Goal: Task Accomplishment & Management: Complete application form

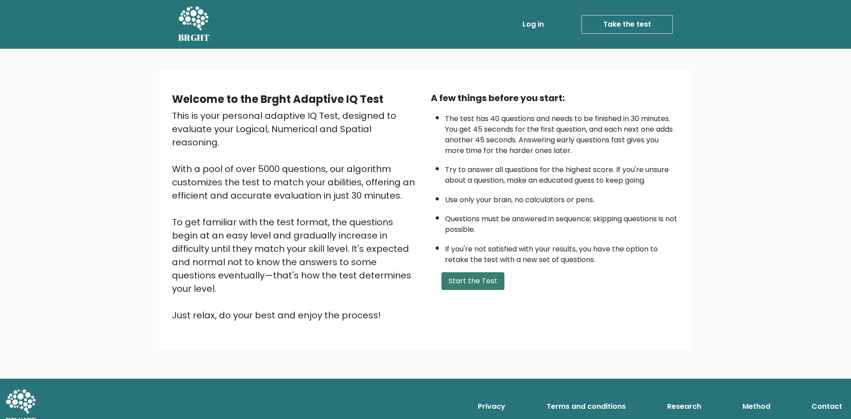
click at [469, 284] on button "Start the Test" at bounding box center [472, 281] width 63 height 18
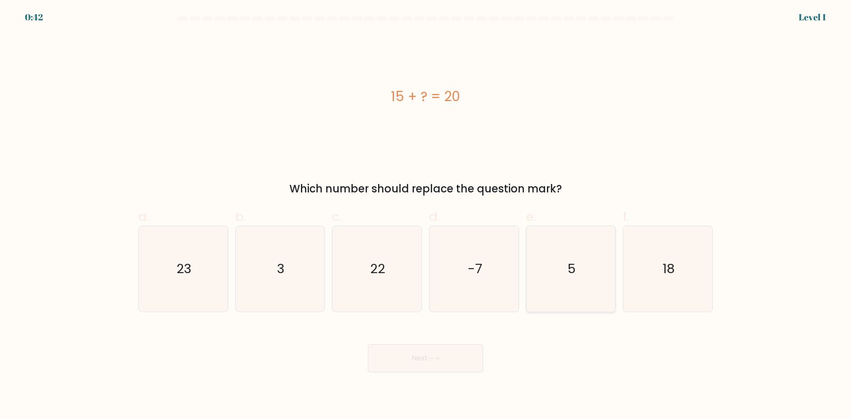
click at [588, 282] on icon "5" at bounding box center [571, 269] width 86 height 86
click at [426, 215] on input "e. 5" at bounding box center [425, 213] width 0 height 6
radio input "true"
click at [433, 356] on icon at bounding box center [434, 358] width 12 height 5
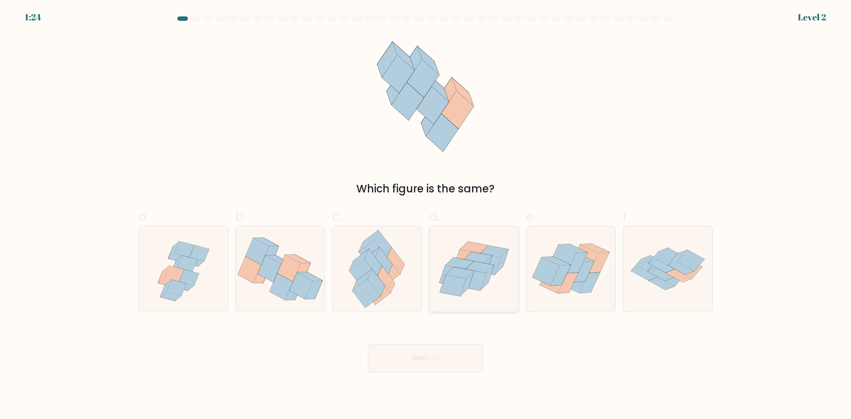
drag, startPoint x: 479, startPoint y: 276, endPoint x: 467, endPoint y: 301, distance: 27.8
click at [478, 278] on icon at bounding box center [473, 279] width 26 height 21
click at [426, 215] on input "d." at bounding box center [425, 213] width 0 height 6
radio input "true"
click at [421, 351] on button "Next" at bounding box center [425, 358] width 115 height 28
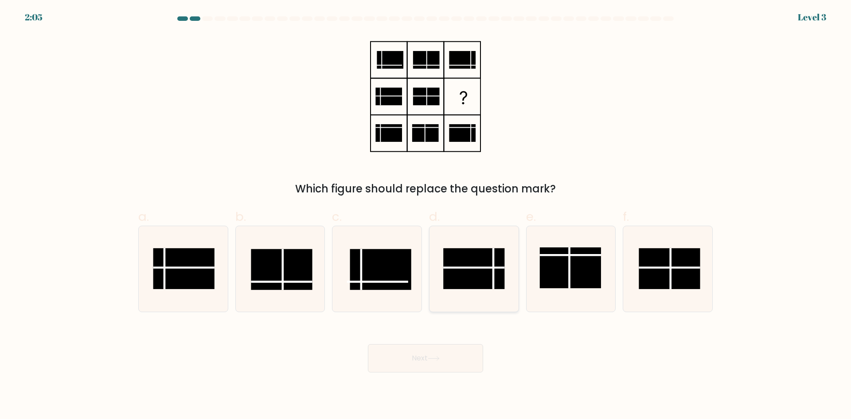
drag, startPoint x: 472, startPoint y: 269, endPoint x: 469, endPoint y: 292, distance: 23.3
click at [472, 268] on icon at bounding box center [474, 269] width 86 height 86
click at [426, 215] on input "d." at bounding box center [425, 213] width 0 height 6
radio input "true"
click at [453, 353] on button "Next" at bounding box center [425, 358] width 115 height 28
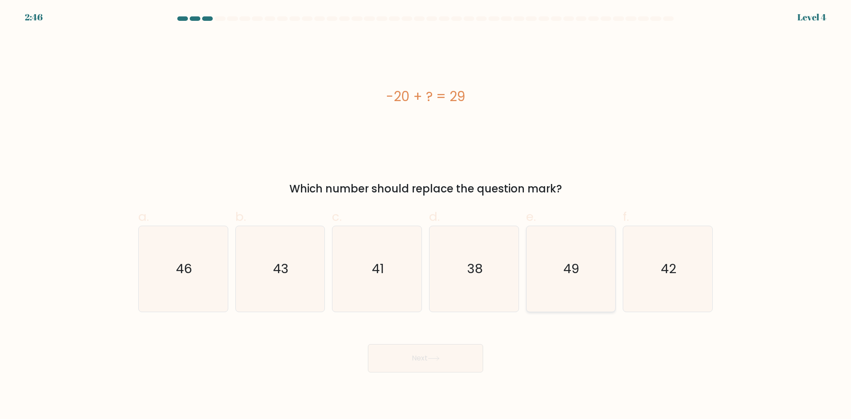
click at [573, 285] on icon "49" at bounding box center [571, 269] width 86 height 86
click at [426, 215] on input "e. 49" at bounding box center [425, 213] width 0 height 6
radio input "true"
click at [405, 373] on body "2:46 Level 4 a." at bounding box center [425, 209] width 851 height 419
click at [410, 360] on button "Next" at bounding box center [425, 358] width 115 height 28
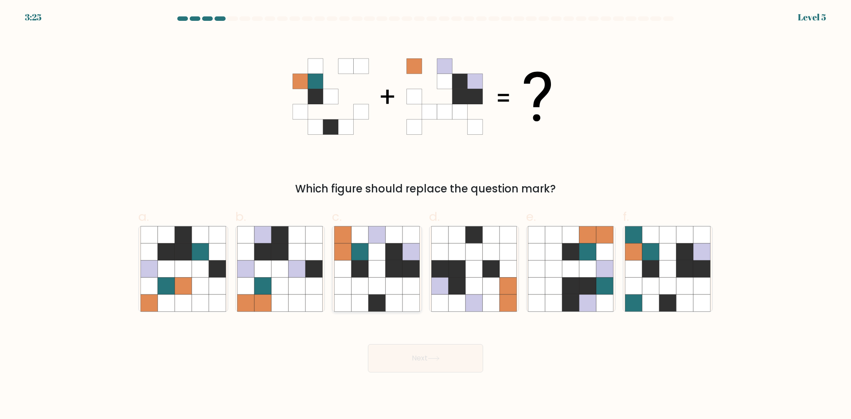
click at [377, 279] on icon at bounding box center [376, 285] width 17 height 17
click at [425, 215] on input "c." at bounding box center [425, 213] width 0 height 6
radio input "true"
click at [456, 358] on button "Next" at bounding box center [425, 358] width 115 height 28
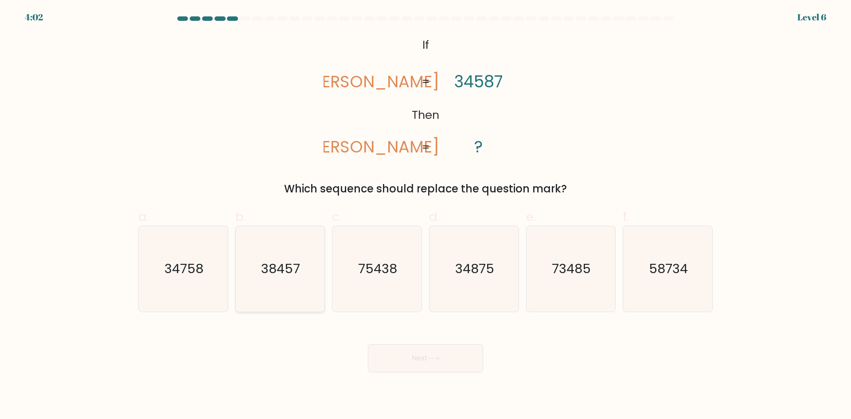
click at [272, 274] on text "38457" at bounding box center [280, 269] width 39 height 18
click at [425, 215] on input "b. 38457" at bounding box center [425, 213] width 0 height 6
radio input "true"
click at [433, 358] on icon at bounding box center [434, 358] width 12 height 5
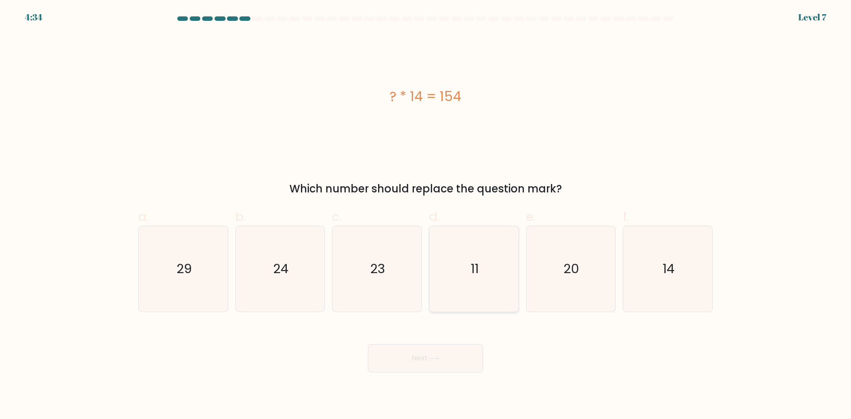
click at [436, 257] on icon "11" at bounding box center [474, 269] width 86 height 86
click at [426, 215] on input "d. 11" at bounding box center [425, 213] width 0 height 6
radio input "true"
click at [449, 360] on button "Next" at bounding box center [425, 358] width 115 height 28
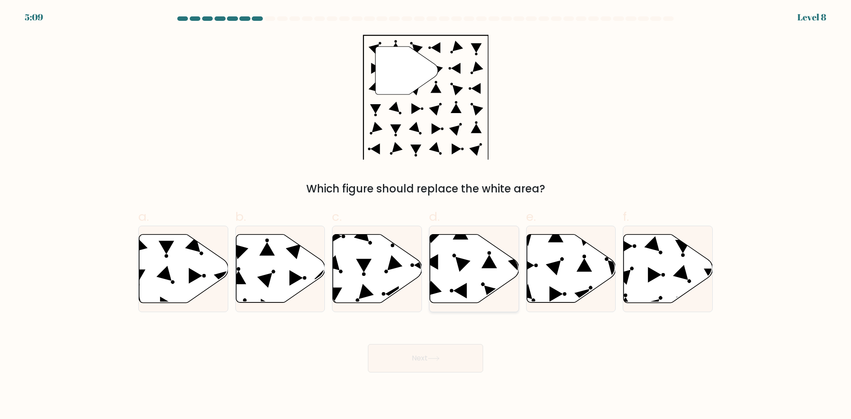
click at [479, 289] on icon at bounding box center [474, 268] width 89 height 68
click at [426, 215] on input "d." at bounding box center [425, 213] width 0 height 6
radio input "true"
click at [562, 287] on icon at bounding box center [570, 268] width 89 height 68
click at [426, 215] on input "e." at bounding box center [425, 213] width 0 height 6
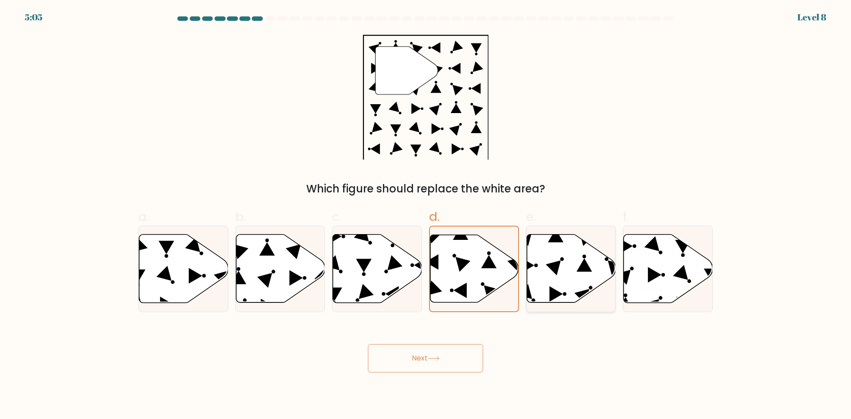
radio input "true"
click at [445, 351] on button "Next" at bounding box center [425, 358] width 115 height 28
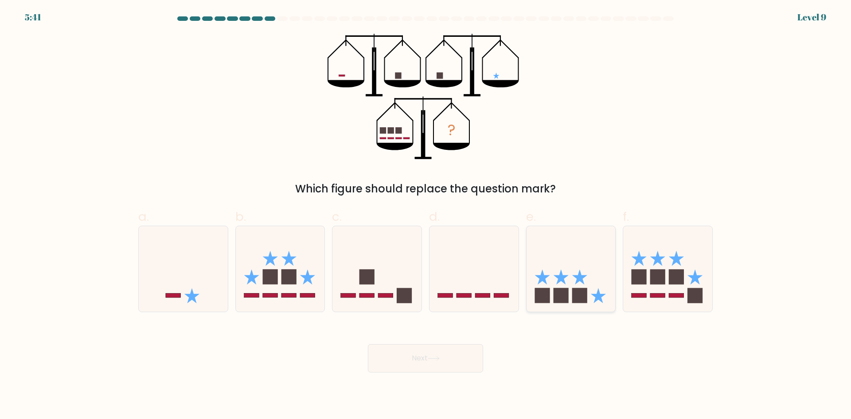
click at [562, 296] on rect at bounding box center [560, 295] width 15 height 15
click at [426, 215] on input "e." at bounding box center [425, 213] width 0 height 6
radio input "true"
click at [440, 362] on button "Next" at bounding box center [425, 358] width 115 height 28
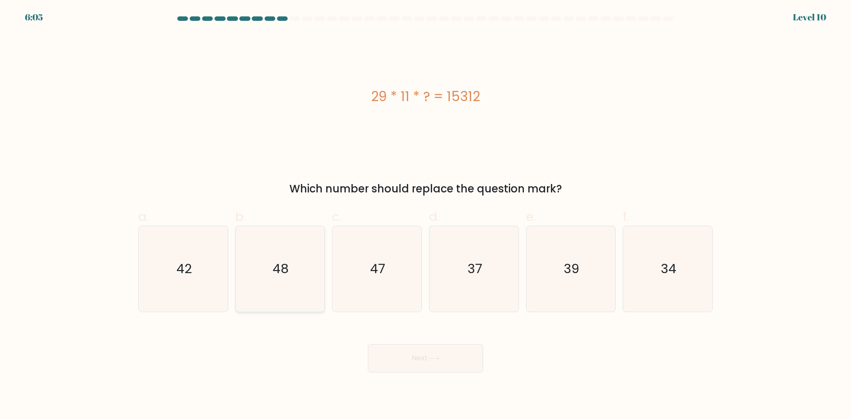
click at [294, 272] on icon "48" at bounding box center [280, 269] width 86 height 86
click at [425, 215] on input "b. 48" at bounding box center [425, 213] width 0 height 6
radio input "true"
click at [431, 362] on button "Next" at bounding box center [425, 358] width 115 height 28
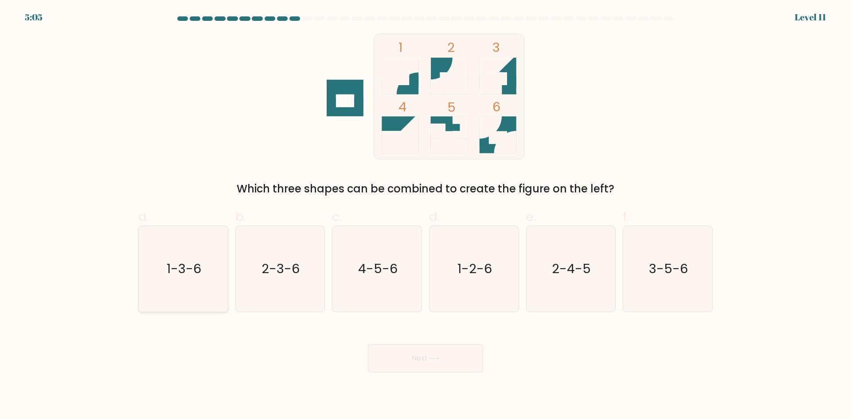
click at [179, 283] on icon "1-3-6" at bounding box center [183, 269] width 86 height 86
click at [425, 215] on input "a. 1-3-6" at bounding box center [425, 213] width 0 height 6
radio input "true"
click at [172, 263] on text "1-3-6" at bounding box center [184, 269] width 34 height 18
click at [425, 215] on input "a. 1-3-6" at bounding box center [425, 213] width 0 height 6
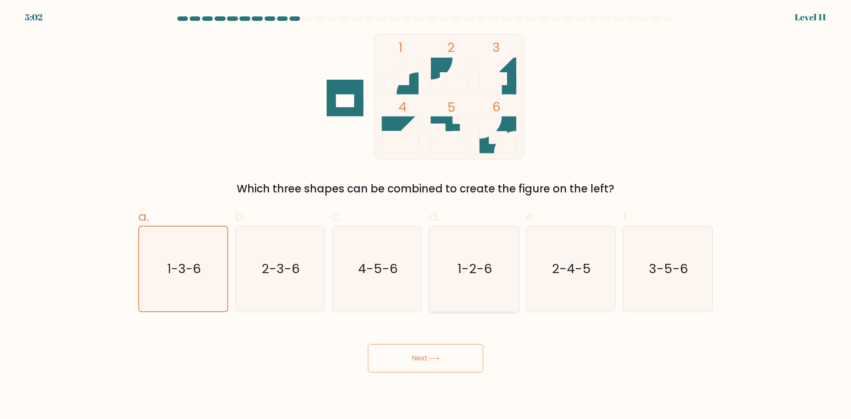
click at [466, 267] on text "1-2-6" at bounding box center [474, 269] width 35 height 18
click at [426, 215] on input "d. 1-2-6" at bounding box center [425, 213] width 0 height 6
radio input "true"
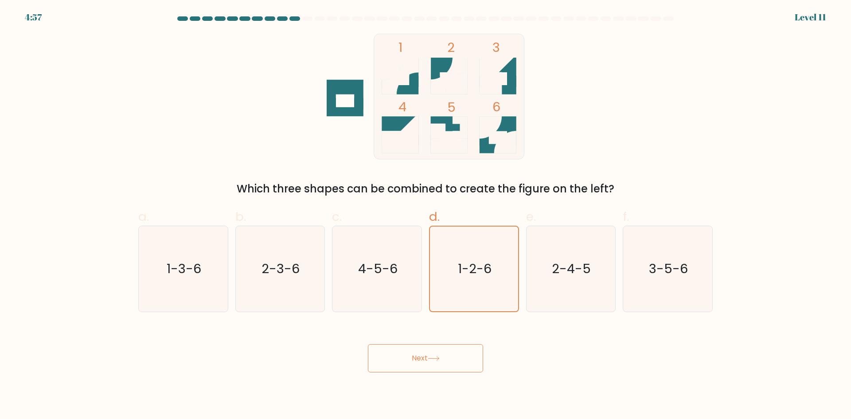
click at [448, 357] on button "Next" at bounding box center [425, 358] width 115 height 28
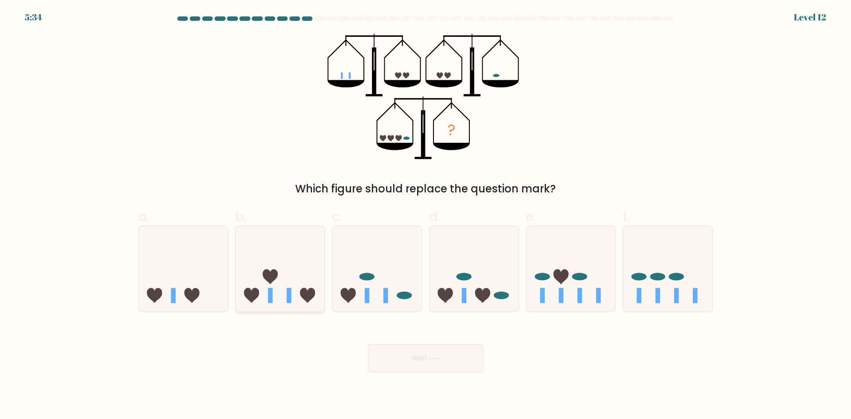
click at [277, 282] on icon at bounding box center [280, 269] width 89 height 74
click at [425, 215] on input "b." at bounding box center [425, 213] width 0 height 6
radio input "true"
click at [435, 360] on icon at bounding box center [434, 358] width 12 height 5
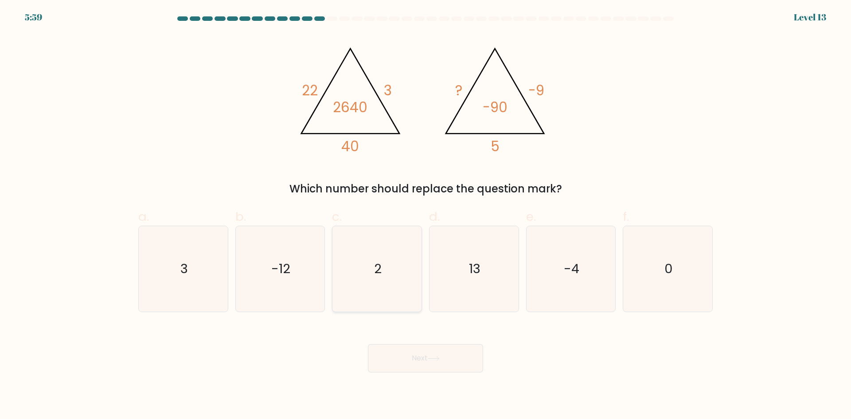
click at [393, 284] on icon "2" at bounding box center [377, 269] width 86 height 86
click at [425, 215] on input "c. 2" at bounding box center [425, 213] width 0 height 6
radio input "true"
click at [444, 362] on button "Next" at bounding box center [425, 358] width 115 height 28
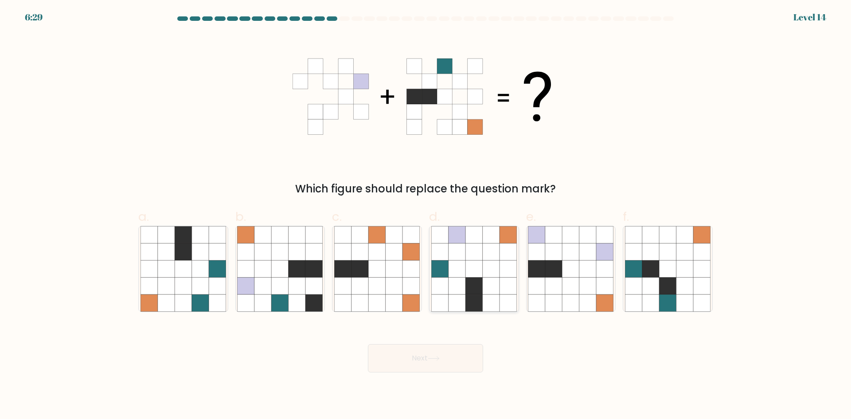
click at [491, 298] on icon at bounding box center [491, 302] width 17 height 17
click at [426, 215] on input "d." at bounding box center [425, 213] width 0 height 6
radio input "true"
click at [459, 365] on button "Next" at bounding box center [425, 358] width 115 height 28
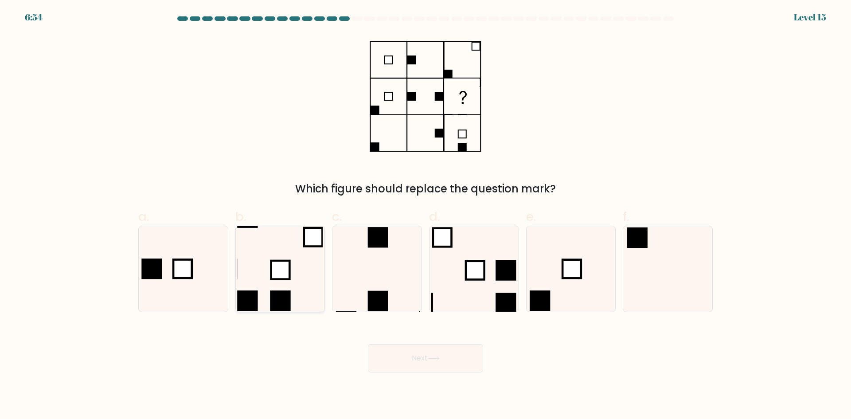
click at [299, 296] on icon at bounding box center [280, 269] width 86 height 86
click at [425, 215] on input "b." at bounding box center [425, 213] width 0 height 6
radio input "true"
click at [446, 358] on button "Next" at bounding box center [425, 358] width 115 height 28
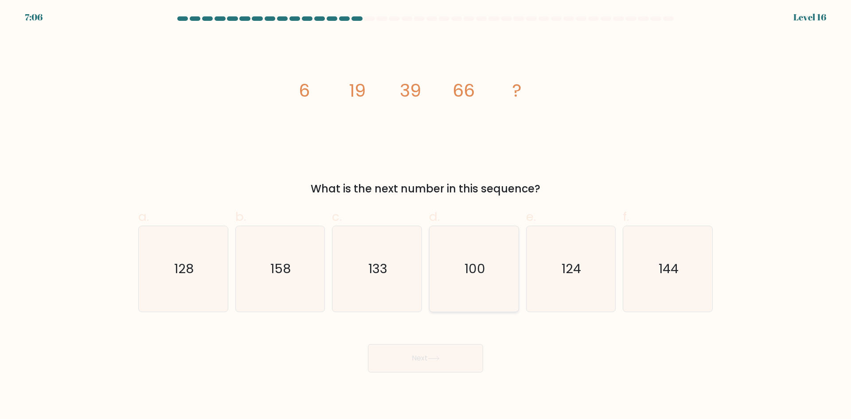
click at [468, 249] on icon "100" at bounding box center [474, 269] width 86 height 86
click at [426, 215] on input "d. 100" at bounding box center [425, 213] width 0 height 6
radio input "true"
click at [427, 359] on button "Next" at bounding box center [425, 358] width 115 height 28
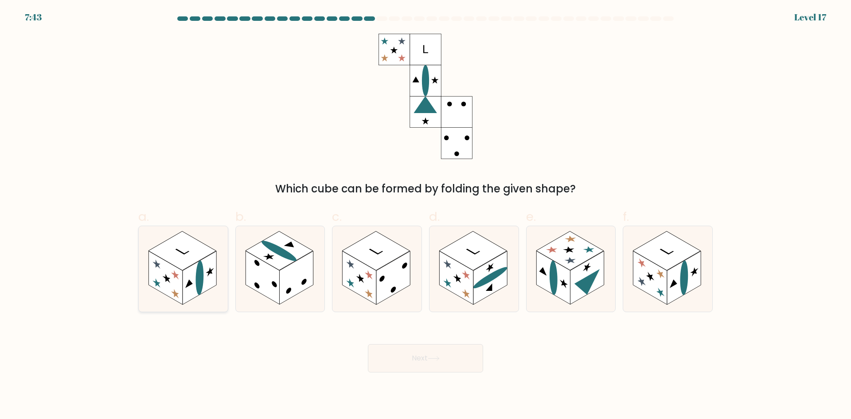
click at [194, 262] on rect at bounding box center [182, 250] width 68 height 39
click at [425, 215] on input "a." at bounding box center [425, 213] width 0 height 6
radio input "true"
click at [431, 361] on button "Next" at bounding box center [425, 358] width 115 height 28
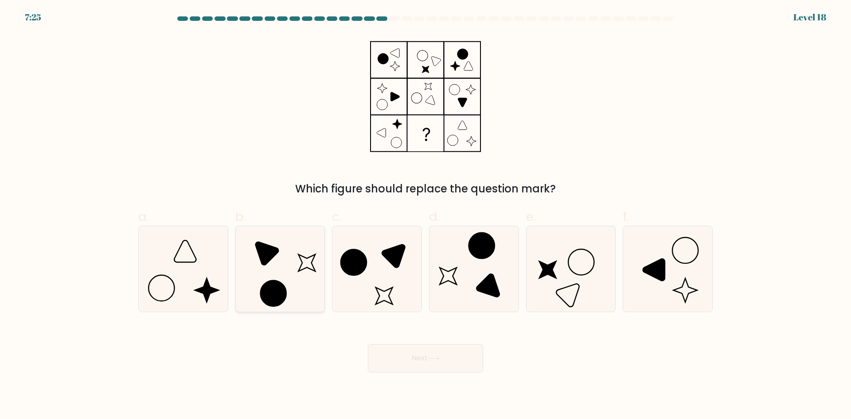
click at [292, 253] on icon at bounding box center [280, 269] width 86 height 86
click at [425, 215] on input "b." at bounding box center [425, 213] width 0 height 6
radio input "true"
click at [437, 362] on button "Next" at bounding box center [425, 358] width 115 height 28
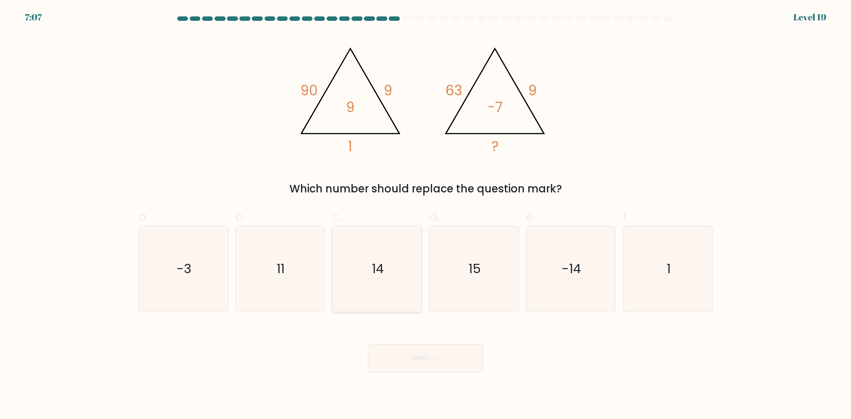
click at [385, 279] on icon "14" at bounding box center [377, 269] width 86 height 86
click at [425, 215] on input "c. 14" at bounding box center [425, 213] width 0 height 6
radio input "true"
click at [432, 365] on button "Next" at bounding box center [425, 358] width 115 height 28
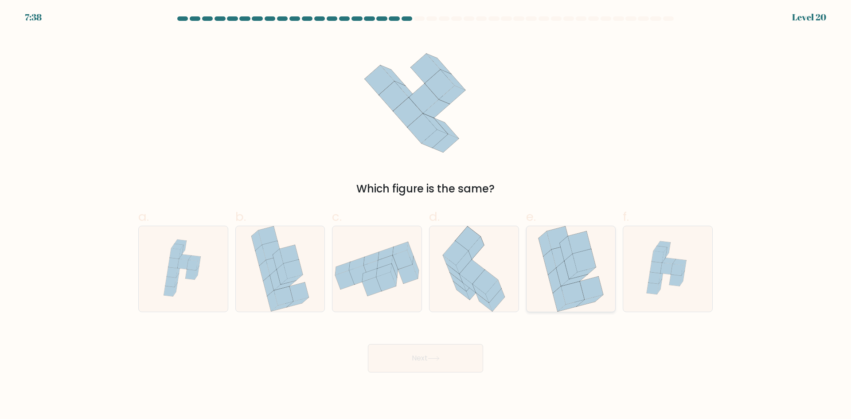
click at [582, 292] on icon at bounding box center [572, 292] width 23 height 23
click at [426, 215] on input "e." at bounding box center [425, 213] width 0 height 6
radio input "true"
click at [448, 357] on button "Next" at bounding box center [425, 358] width 115 height 28
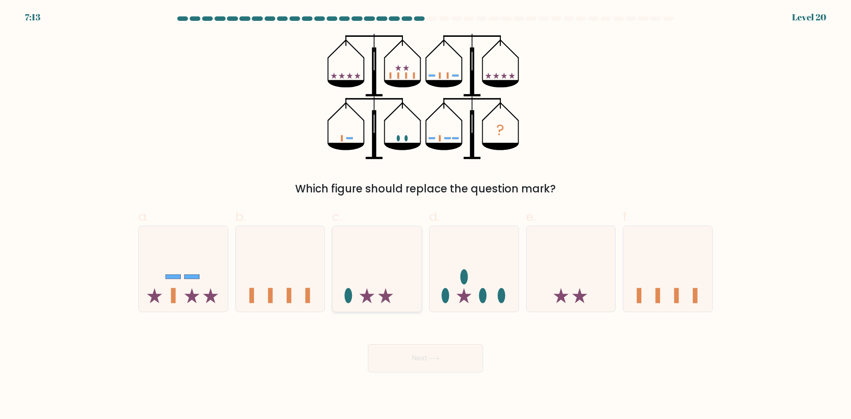
click at [387, 242] on icon at bounding box center [376, 269] width 89 height 74
click at [425, 215] on input "c." at bounding box center [425, 213] width 0 height 6
radio input "true"
click at [440, 359] on icon at bounding box center [434, 358] width 12 height 5
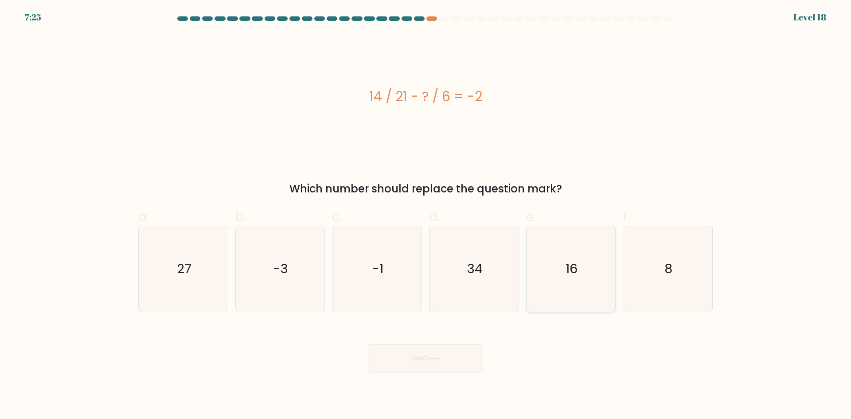
click at [562, 278] on icon "16" at bounding box center [571, 269] width 86 height 86
click at [426, 215] on input "e. 16" at bounding box center [425, 213] width 0 height 6
radio input "true"
click at [468, 356] on button "Next" at bounding box center [425, 358] width 115 height 28
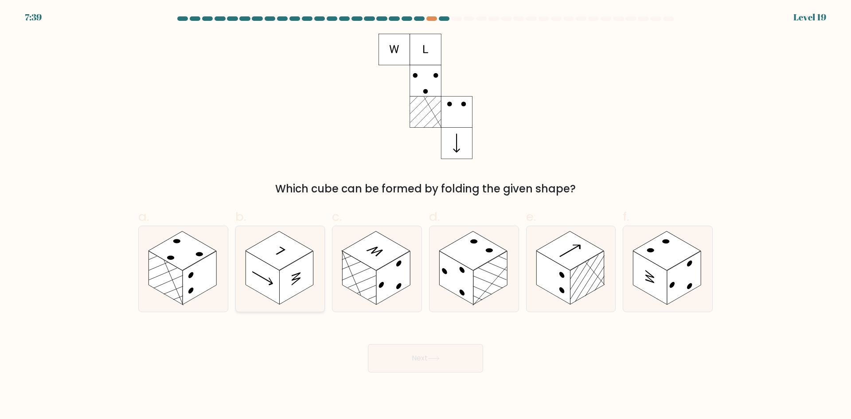
click at [301, 295] on icon at bounding box center [280, 269] width 89 height 86
click at [425, 215] on input "b." at bounding box center [425, 213] width 0 height 6
radio input "true"
click at [395, 354] on button "Next" at bounding box center [425, 358] width 115 height 28
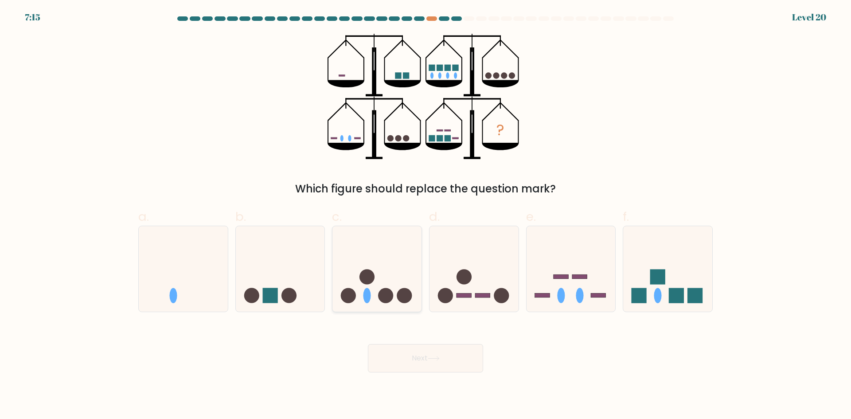
click at [386, 274] on icon at bounding box center [376, 269] width 89 height 74
click at [425, 215] on input "c." at bounding box center [425, 213] width 0 height 6
radio input "true"
click at [429, 362] on button "Next" at bounding box center [425, 358] width 115 height 28
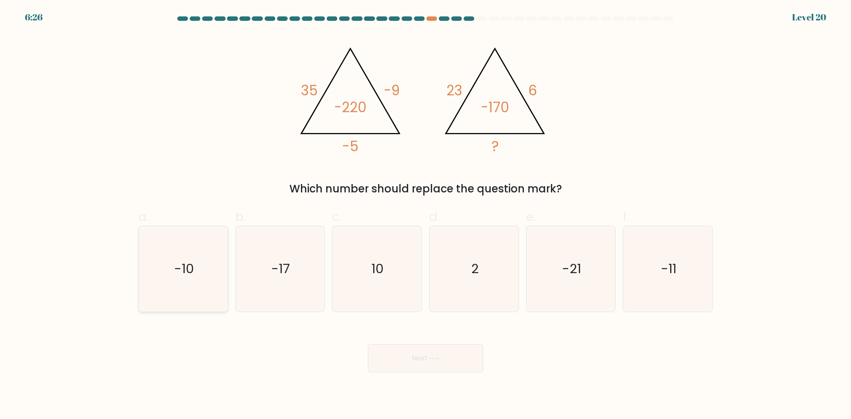
click at [203, 260] on icon "-10" at bounding box center [183, 269] width 86 height 86
click at [425, 215] on input "a. -10" at bounding box center [425, 213] width 0 height 6
radio input "true"
click at [416, 351] on button "Next" at bounding box center [425, 358] width 115 height 28
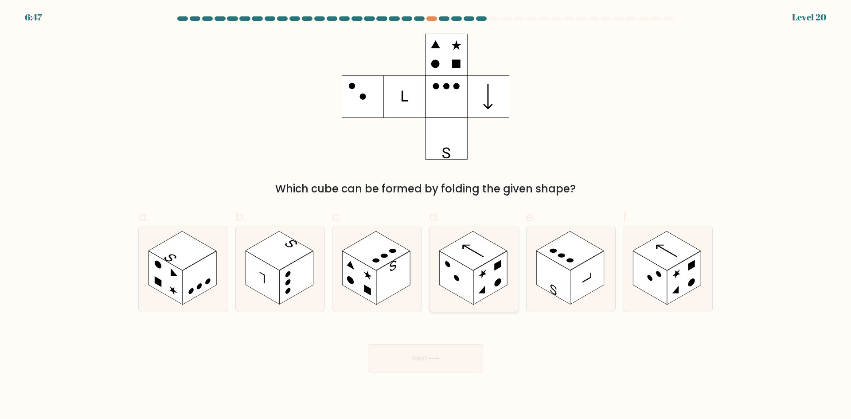
click at [483, 250] on rect at bounding box center [473, 250] width 68 height 39
click at [426, 215] on input "d." at bounding box center [425, 213] width 0 height 6
radio input "true"
click at [444, 363] on button "Next" at bounding box center [425, 358] width 115 height 28
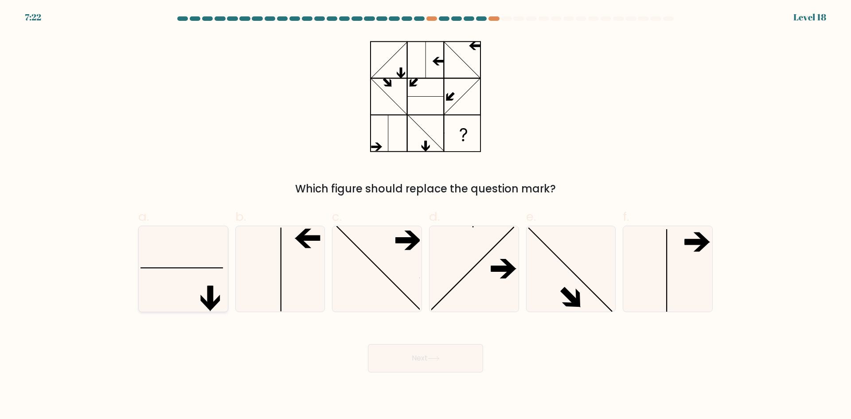
click at [189, 284] on icon at bounding box center [183, 269] width 86 height 86
click at [425, 215] on input "a." at bounding box center [425, 213] width 0 height 6
radio input "true"
click at [417, 358] on button "Next" at bounding box center [425, 358] width 115 height 28
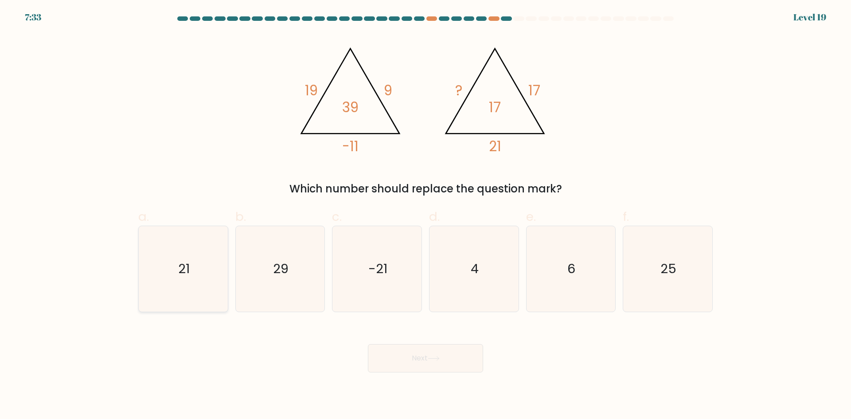
click at [193, 282] on icon "21" at bounding box center [183, 269] width 86 height 86
click at [425, 215] on input "a. 21" at bounding box center [425, 213] width 0 height 6
radio input "true"
click at [440, 356] on icon at bounding box center [434, 358] width 12 height 5
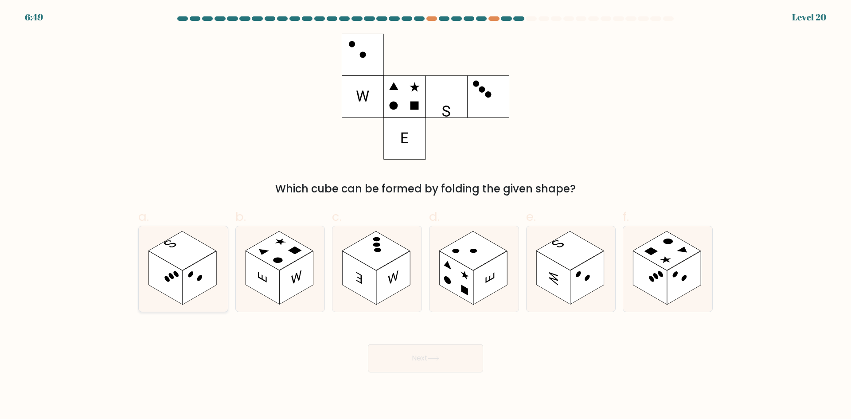
click at [199, 289] on rect at bounding box center [200, 278] width 34 height 54
click at [425, 215] on input "a." at bounding box center [425, 213] width 0 height 6
radio input "true"
click at [438, 360] on icon at bounding box center [434, 358] width 12 height 5
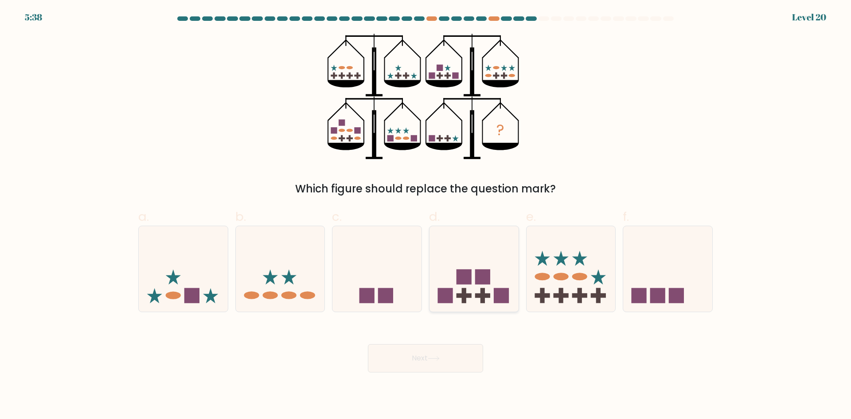
click at [464, 302] on rect at bounding box center [464, 295] width 4 height 15
click at [426, 215] on input "d." at bounding box center [425, 213] width 0 height 6
radio input "true"
click at [430, 355] on button "Next" at bounding box center [425, 358] width 115 height 28
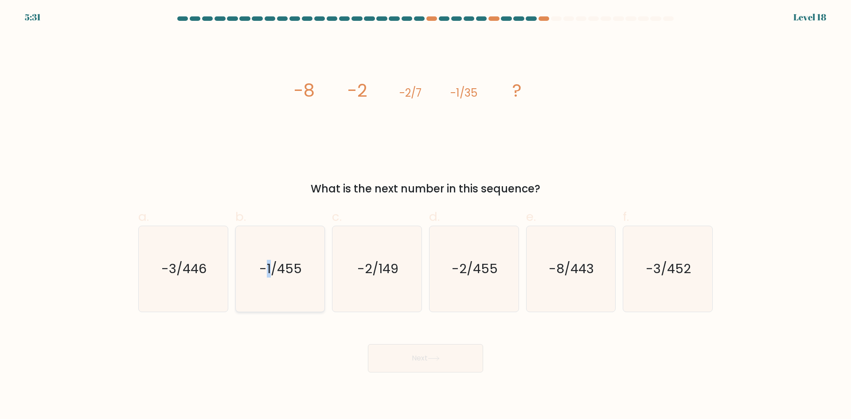
click at [269, 273] on text "-1/455" at bounding box center [281, 269] width 43 height 18
click at [291, 348] on div "Next" at bounding box center [425, 348] width 585 height 50
drag, startPoint x: 276, startPoint y: 292, endPoint x: 315, endPoint y: 321, distance: 49.1
click at [276, 292] on icon "-1/455" at bounding box center [280, 269] width 86 height 86
click at [425, 215] on input "b. -1/455" at bounding box center [425, 213] width 0 height 6
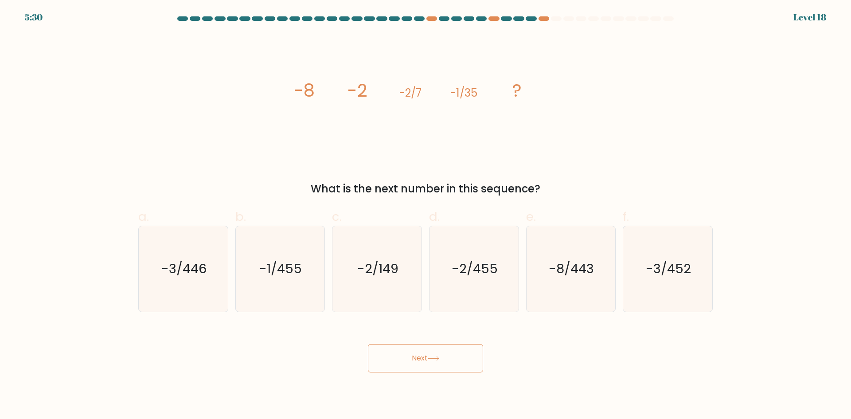
radio input "true"
click at [431, 364] on button "Next" at bounding box center [425, 358] width 115 height 28
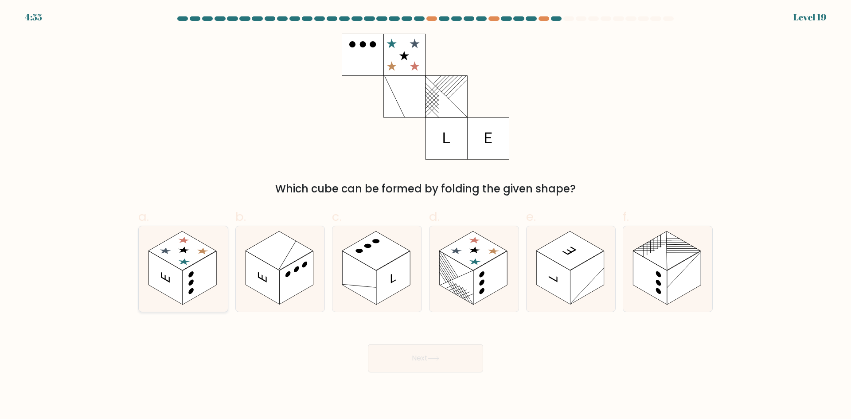
click at [212, 269] on rect at bounding box center [200, 278] width 34 height 54
click at [425, 215] on input "a." at bounding box center [425, 213] width 0 height 6
radio input "true"
click at [393, 355] on button "Next" at bounding box center [425, 358] width 115 height 28
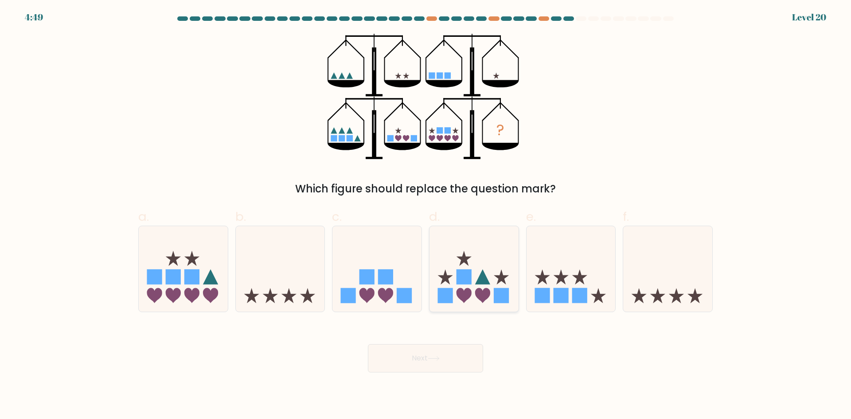
click at [493, 288] on icon at bounding box center [473, 269] width 89 height 74
click at [426, 215] on input "d." at bounding box center [425, 213] width 0 height 6
radio input "true"
click at [441, 354] on button "Next" at bounding box center [425, 358] width 115 height 28
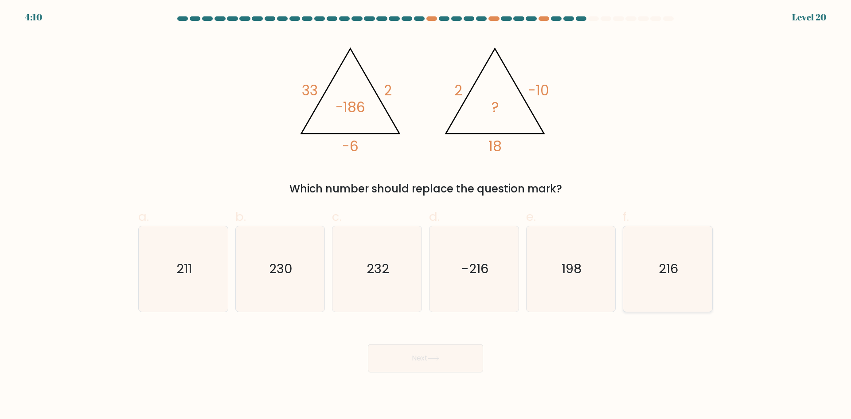
click at [661, 290] on icon "216" at bounding box center [668, 269] width 86 height 86
click at [426, 215] on input "f. 216" at bounding box center [425, 213] width 0 height 6
radio input "true"
click at [443, 360] on button "Next" at bounding box center [425, 358] width 115 height 28
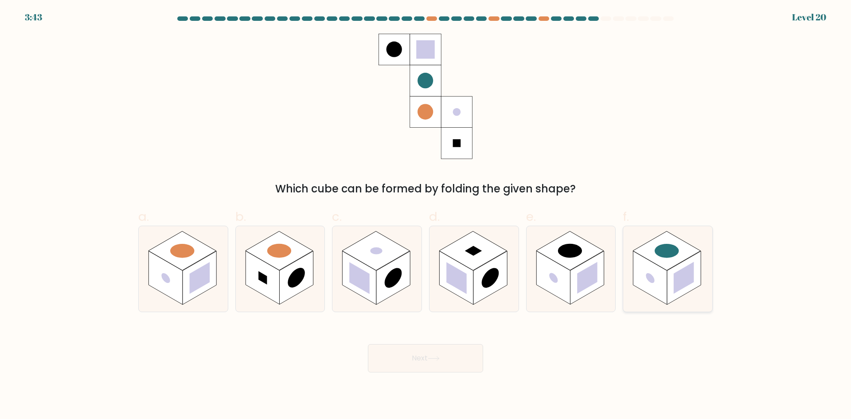
click at [660, 290] on rect at bounding box center [650, 278] width 34 height 54
click at [426, 215] on input "f." at bounding box center [425, 213] width 0 height 6
radio input "true"
click at [438, 364] on button "Next" at bounding box center [425, 358] width 115 height 28
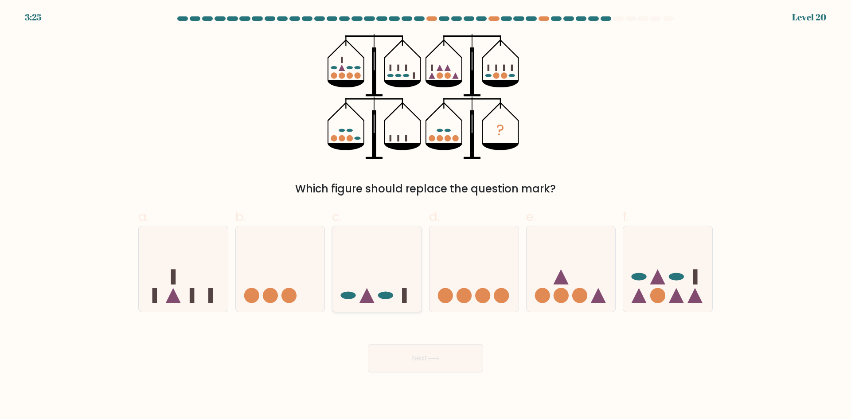
click at [392, 292] on icon at bounding box center [376, 269] width 89 height 74
click at [425, 215] on input "c." at bounding box center [425, 213] width 0 height 6
radio input "true"
click at [423, 360] on button "Next" at bounding box center [425, 358] width 115 height 28
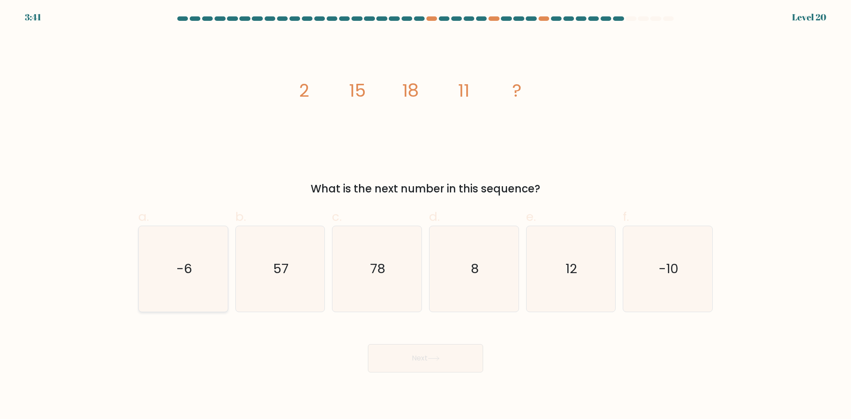
click at [182, 277] on text "-6" at bounding box center [184, 269] width 16 height 18
click at [425, 215] on input "a. -6" at bounding box center [425, 213] width 0 height 6
radio input "true"
click at [406, 351] on button "Next" at bounding box center [425, 358] width 115 height 28
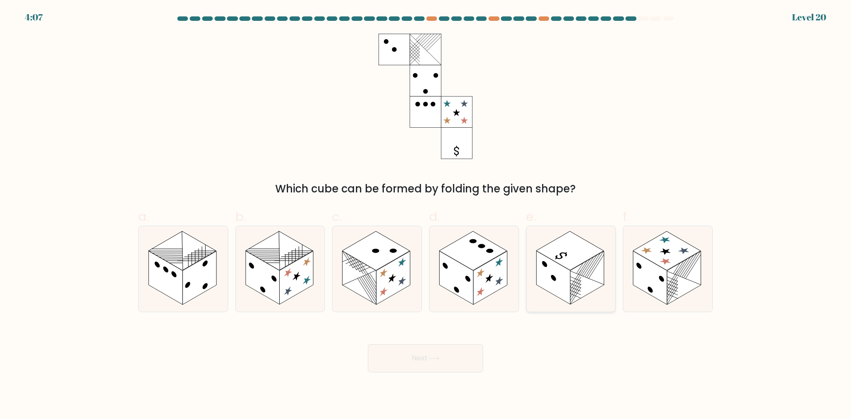
click at [570, 288] on rect at bounding box center [553, 278] width 34 height 54
click at [426, 215] on input "e." at bounding box center [425, 213] width 0 height 6
radio input "true"
click at [456, 362] on button "Next" at bounding box center [425, 358] width 115 height 28
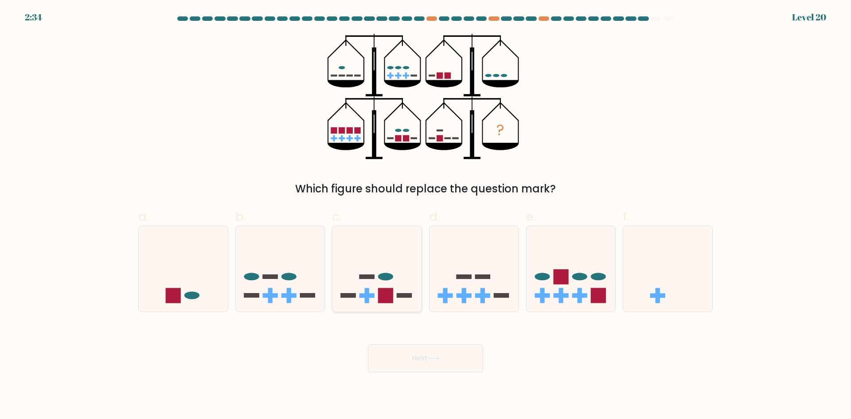
click at [372, 284] on icon at bounding box center [376, 269] width 89 height 74
click at [425, 215] on input "c." at bounding box center [425, 213] width 0 height 6
radio input "true"
click at [427, 360] on button "Next" at bounding box center [425, 358] width 115 height 28
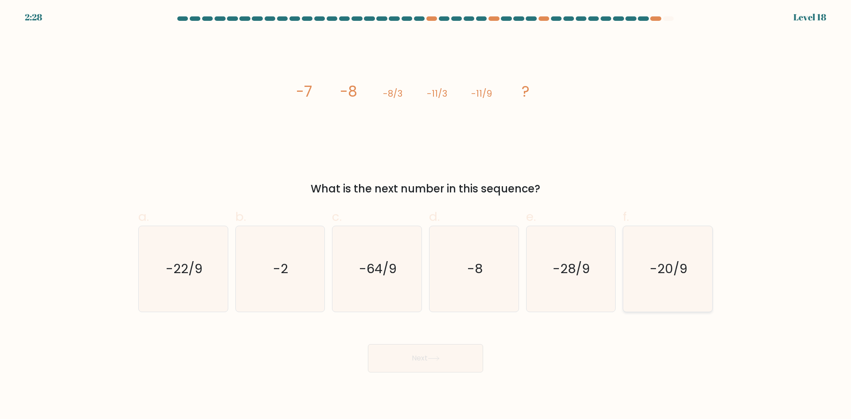
click at [670, 304] on icon "-20/9" at bounding box center [668, 269] width 86 height 86
click at [426, 215] on input "f. -20/9" at bounding box center [425, 213] width 0 height 6
radio input "true"
click at [427, 359] on button "Next" at bounding box center [425, 358] width 115 height 28
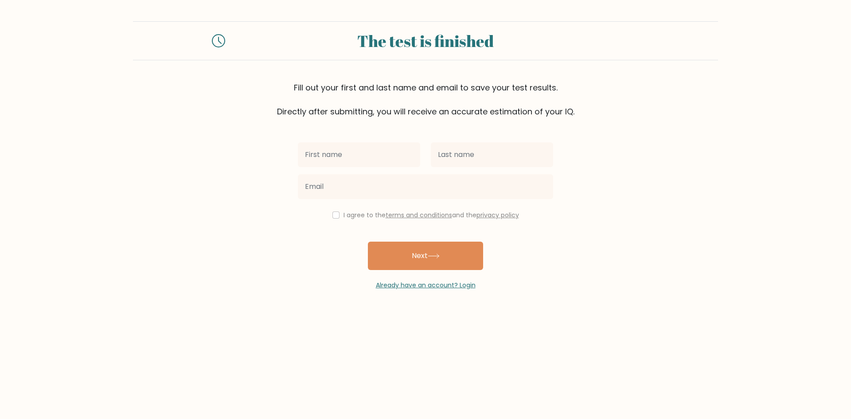
click at [338, 155] on input "text" at bounding box center [359, 154] width 122 height 25
type input "rar"
click at [467, 151] on input "text" at bounding box center [492, 154] width 122 height 25
type input "gwa"
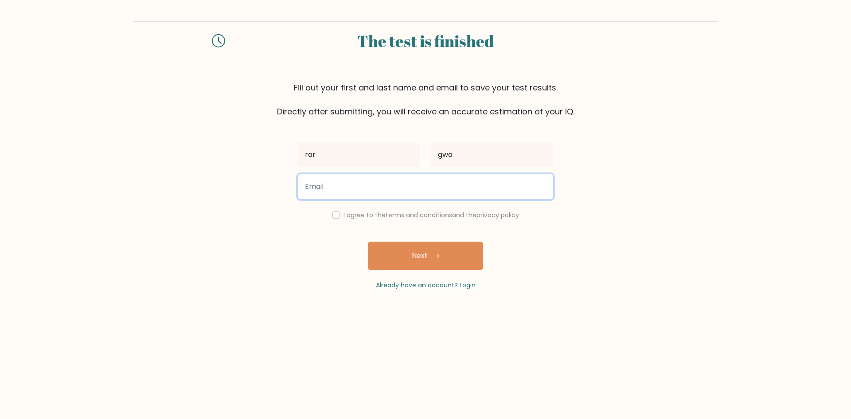
click at [344, 183] on input "email" at bounding box center [425, 186] width 255 height 25
type input "fgawg!@ghicoc.com"
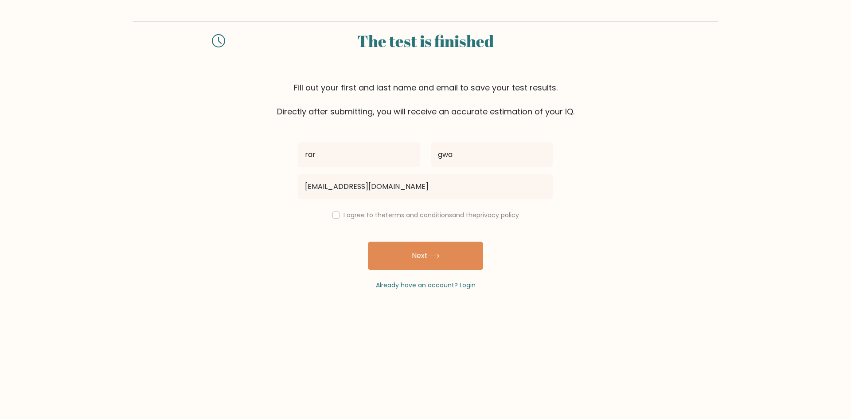
click at [329, 215] on div "I agree to the terms and conditions and the privacy policy" at bounding box center [425, 215] width 266 height 11
click at [332, 214] on input "checkbox" at bounding box center [335, 214] width 7 height 7
checkbox input "true"
click at [397, 252] on button "Next" at bounding box center [425, 256] width 115 height 28
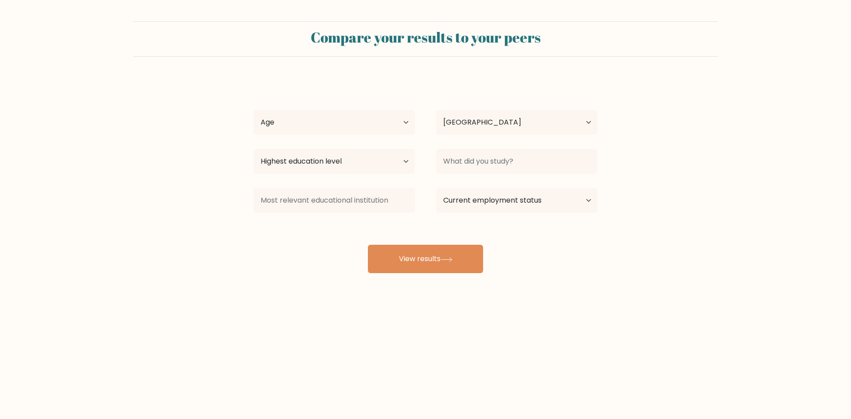
select select "RO"
click at [308, 118] on select "Age Under [DEMOGRAPHIC_DATA] [DEMOGRAPHIC_DATA] [DEMOGRAPHIC_DATA] [DEMOGRAPHIC…" at bounding box center [333, 122] width 161 height 25
select select "18_24"
click at [253, 110] on select "Age Under [DEMOGRAPHIC_DATA] [DEMOGRAPHIC_DATA] [DEMOGRAPHIC_DATA] [DEMOGRAPHIC…" at bounding box center [333, 122] width 161 height 25
click at [483, 116] on select "Country Afghanistan Albania Algeria American Samoa Andorra Angola Anguilla Anta…" at bounding box center [516, 122] width 161 height 25
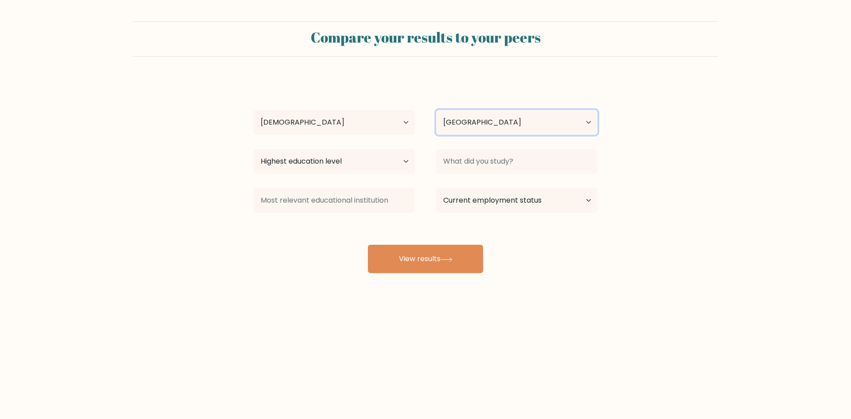
click at [483, 116] on select "Country Afghanistan Albania Algeria American Samoa Andorra Angola Anguilla Anta…" at bounding box center [516, 122] width 161 height 25
click at [482, 120] on select "Country Afghanistan Albania Algeria American Samoa Andorra Angola Anguilla Anta…" at bounding box center [516, 122] width 161 height 25
drag, startPoint x: 482, startPoint y: 120, endPoint x: 458, endPoint y: 129, distance: 26.2
click at [482, 120] on select "Country Afghanistan Albania Algeria American Samoa Andorra Angola Anguilla Anta…" at bounding box center [516, 122] width 161 height 25
click at [345, 170] on select "Highest education level No schooling Primary Lower Secondary Upper Secondary Oc…" at bounding box center [333, 161] width 161 height 25
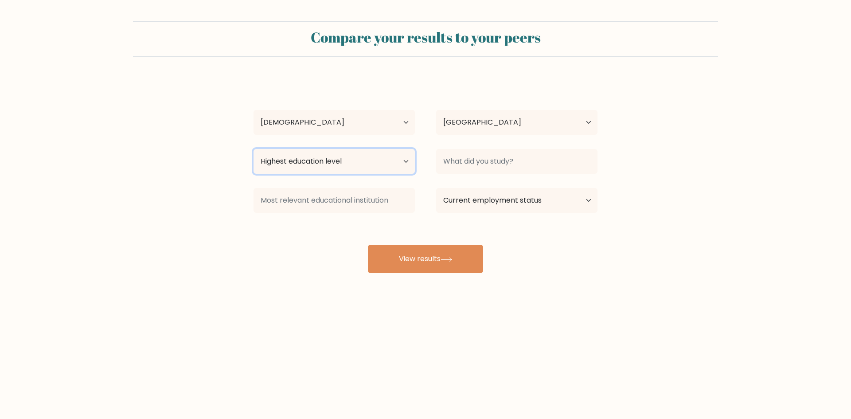
click at [335, 164] on select "Highest education level No schooling Primary Lower Secondary Upper Secondary Oc…" at bounding box center [333, 161] width 161 height 25
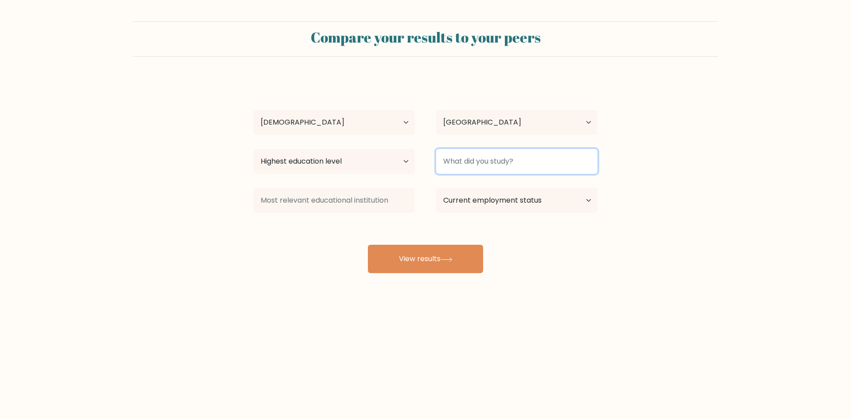
click at [481, 167] on input at bounding box center [516, 161] width 161 height 25
type input "."
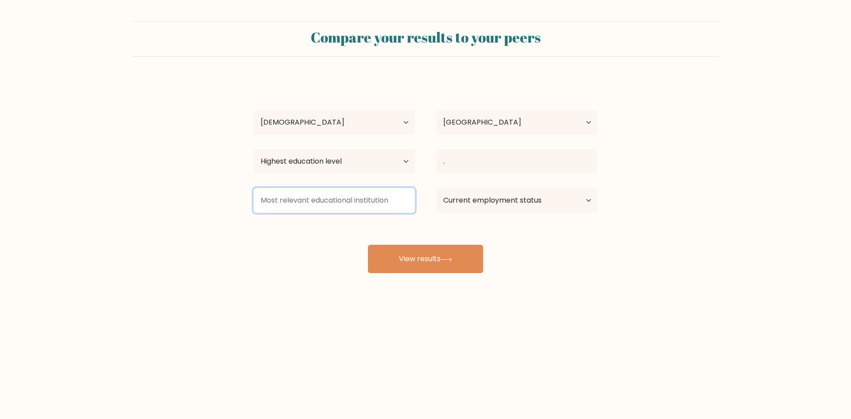
click at [333, 193] on input at bounding box center [333, 200] width 161 height 25
type input "."
click at [474, 196] on select "Current employment status Employed Student Retired Other / prefer not to answer" at bounding box center [516, 200] width 161 height 25
select select "student"
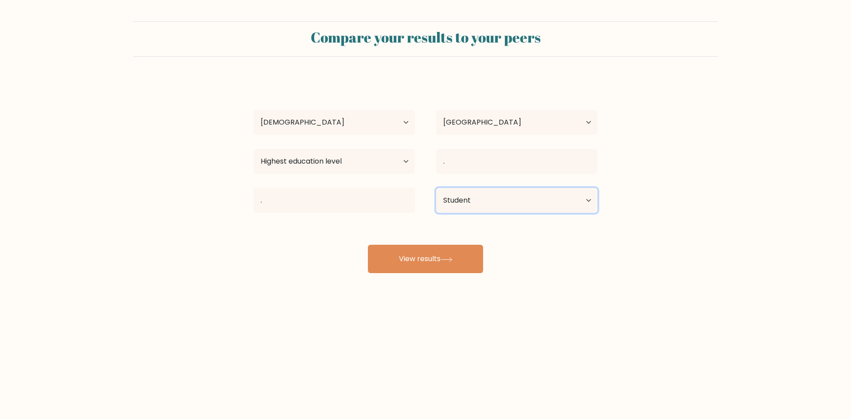
click at [436, 188] on select "Current employment status Employed Student Retired Other / prefer not to answer" at bounding box center [516, 200] width 161 height 25
click at [439, 256] on button "View results" at bounding box center [425, 259] width 115 height 28
click at [322, 154] on select "Highest education level No schooling Primary Lower Secondary Upper Secondary Oc…" at bounding box center [333, 161] width 161 height 25
select select "bachelors_degree"
click at [253, 149] on select "Highest education level No schooling Primary Lower Secondary Upper Secondary Oc…" at bounding box center [333, 161] width 161 height 25
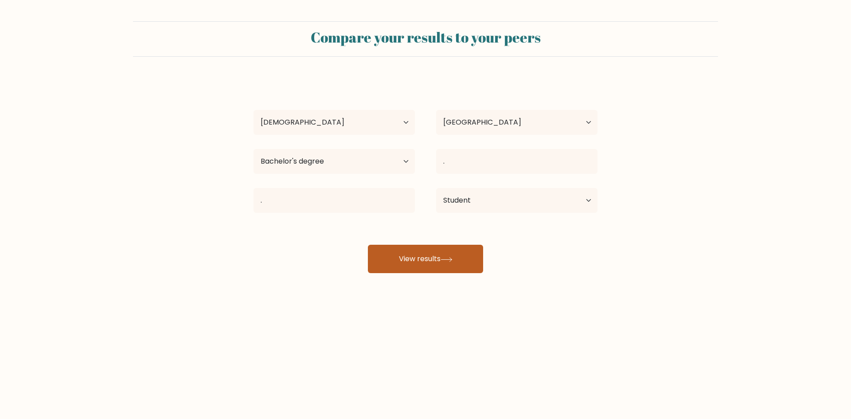
click at [429, 268] on button "View results" at bounding box center [425, 259] width 115 height 28
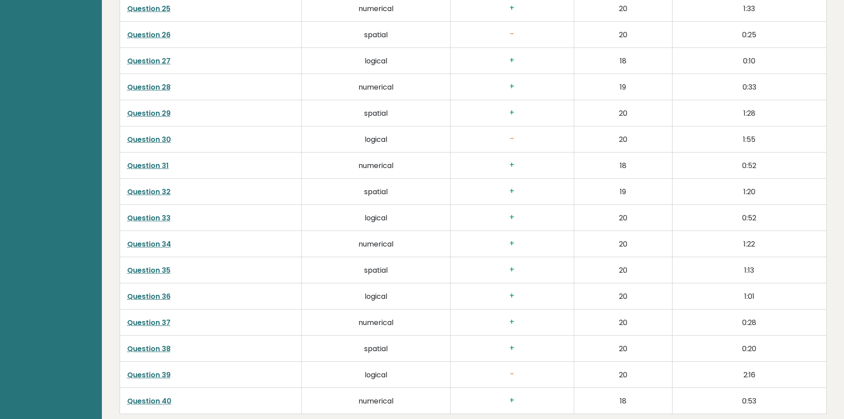
scroll to position [2239, 0]
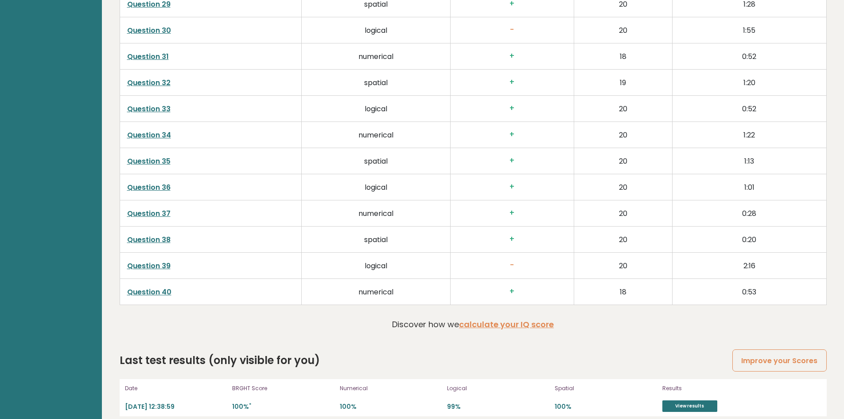
drag, startPoint x: 153, startPoint y: 252, endPoint x: 156, endPoint y: 238, distance: 15.0
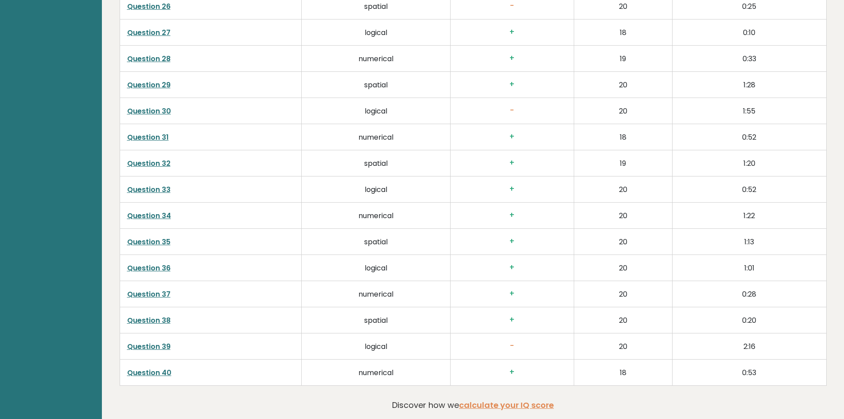
scroll to position [2151, 0]
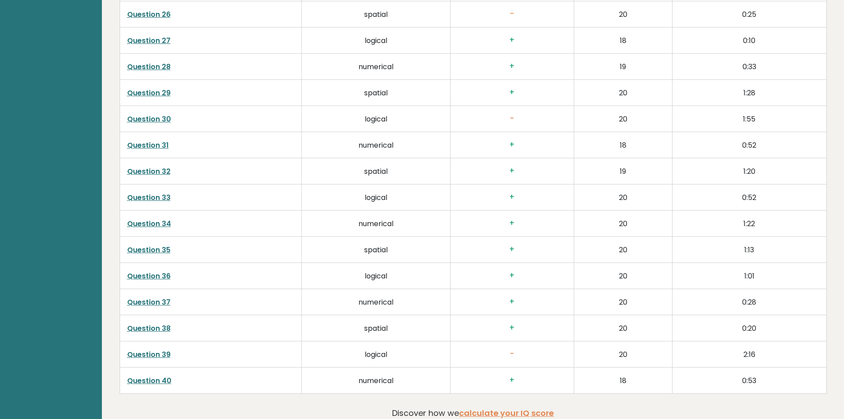
drag, startPoint x: 154, startPoint y: 240, endPoint x: 157, endPoint y: 228, distance: 12.7
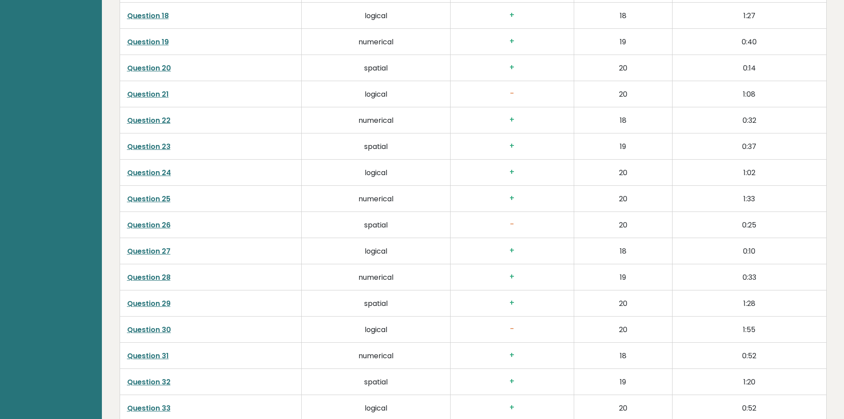
scroll to position [1929, 0]
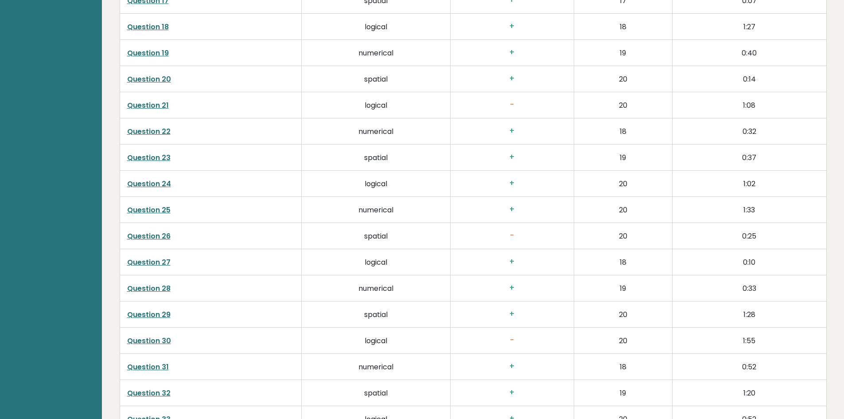
drag, startPoint x: 156, startPoint y: 196, endPoint x: 161, endPoint y: 188, distance: 9.7
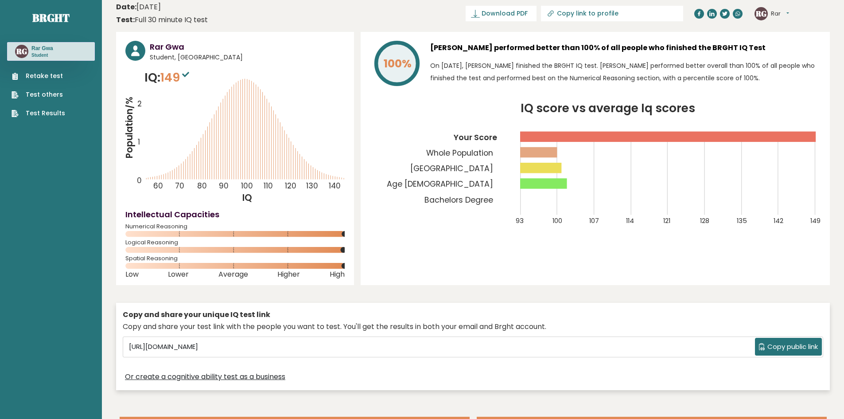
scroll to position [0, 0]
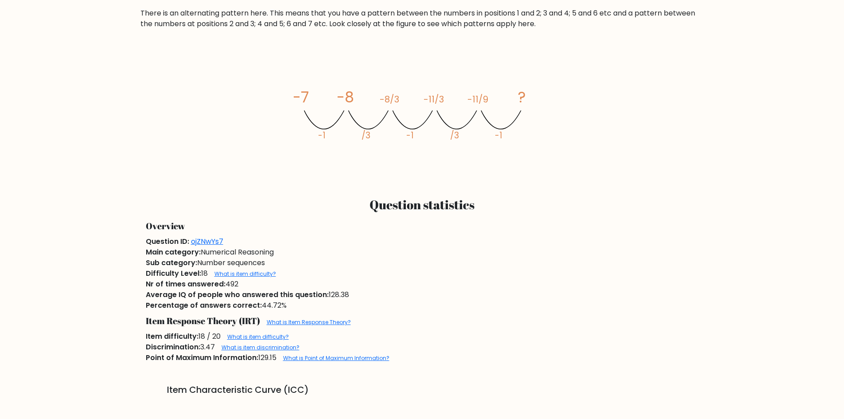
scroll to position [665, 0]
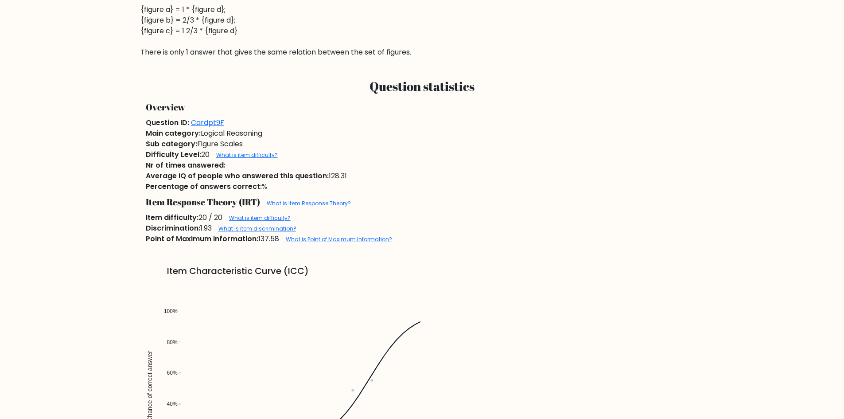
scroll to position [532, 0]
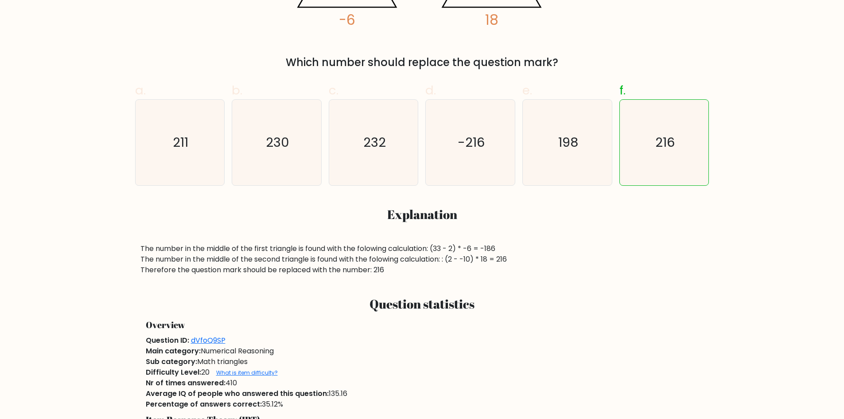
scroll to position [399, 0]
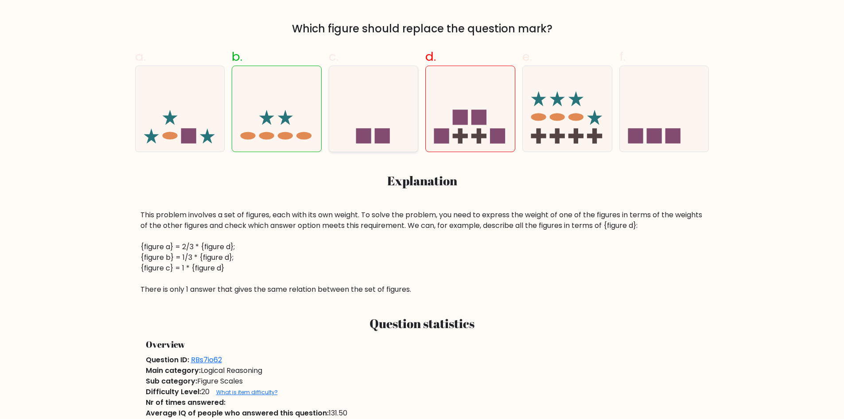
scroll to position [399, 0]
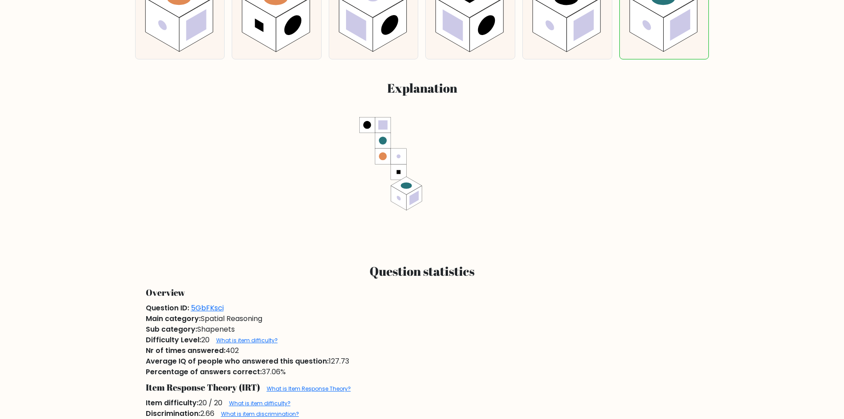
scroll to position [532, 0]
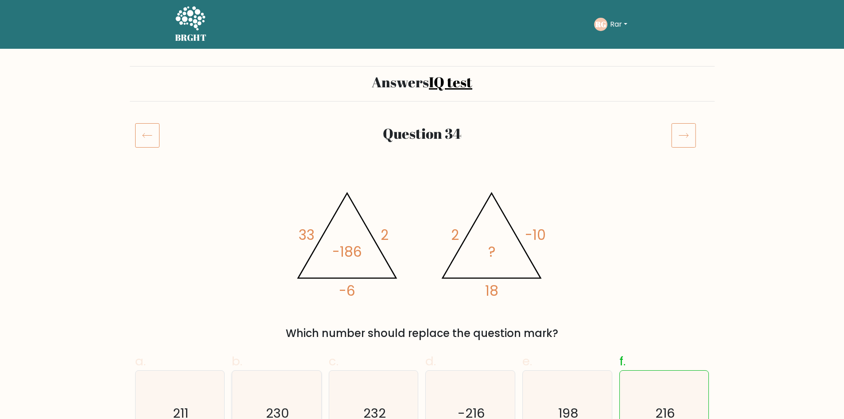
scroll to position [177, 0]
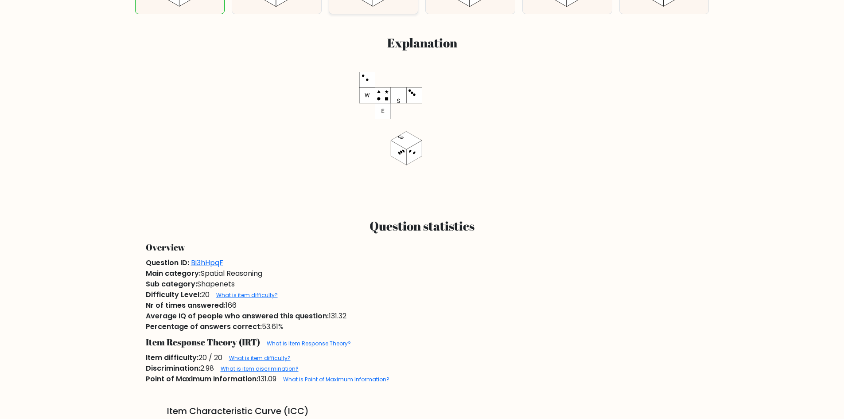
scroll to position [443, 0]
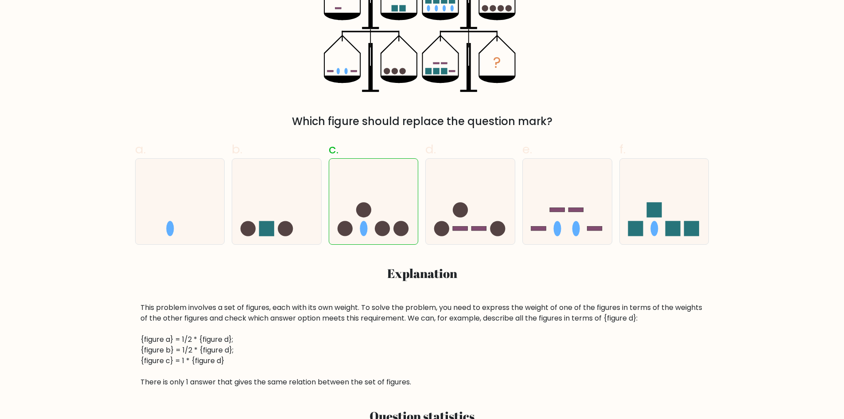
scroll to position [222, 0]
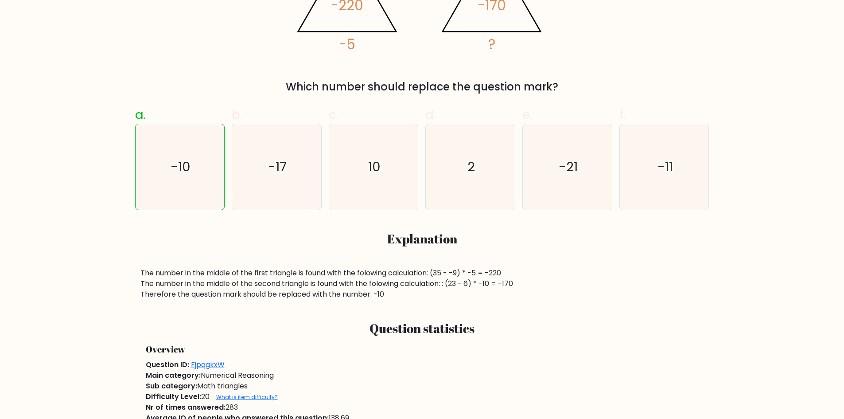
scroll to position [355, 0]
